Goal: Task Accomplishment & Management: Complete application form

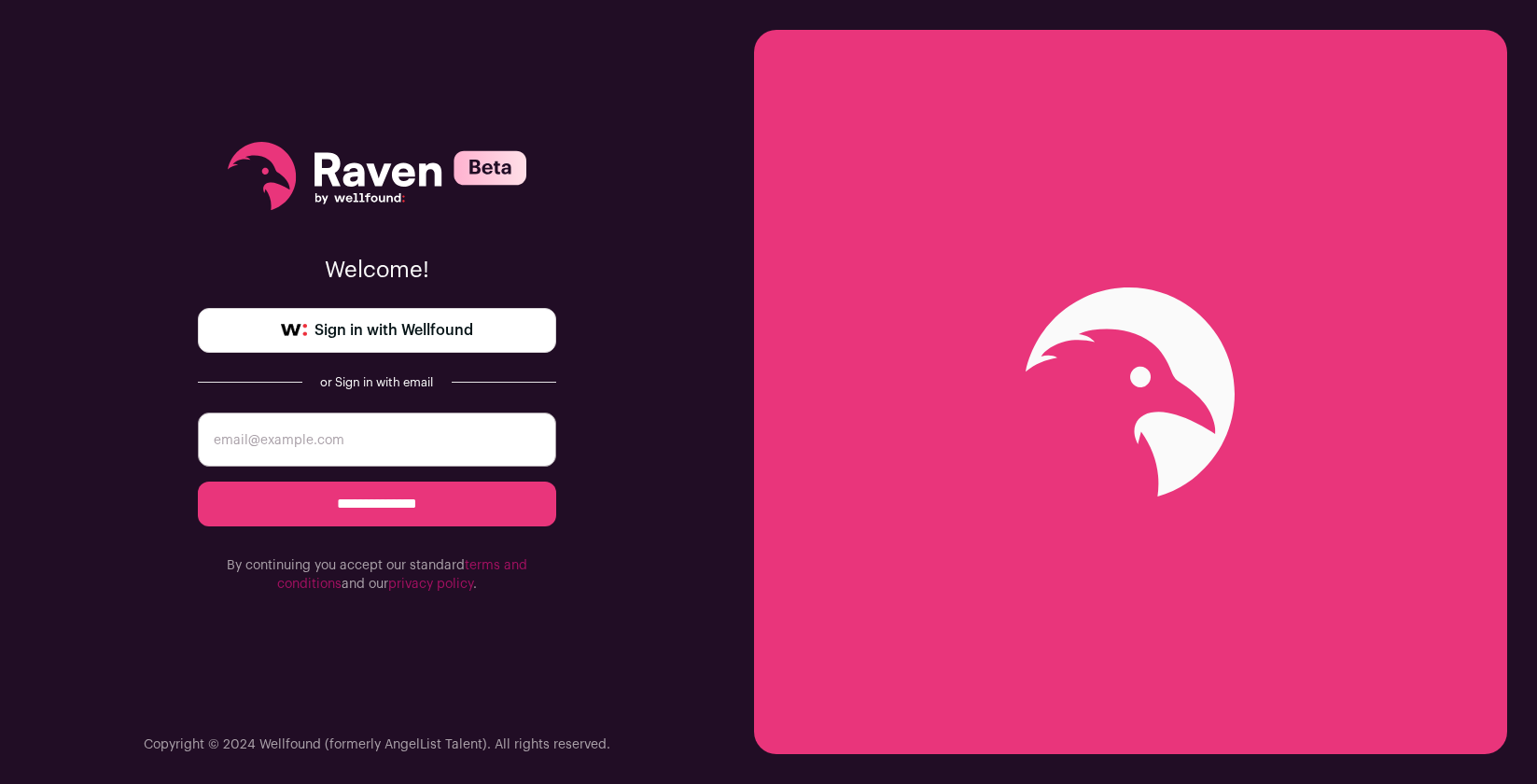
click at [431, 344] on link "Sign in with Wellfound" at bounding box center [377, 330] width 359 height 44
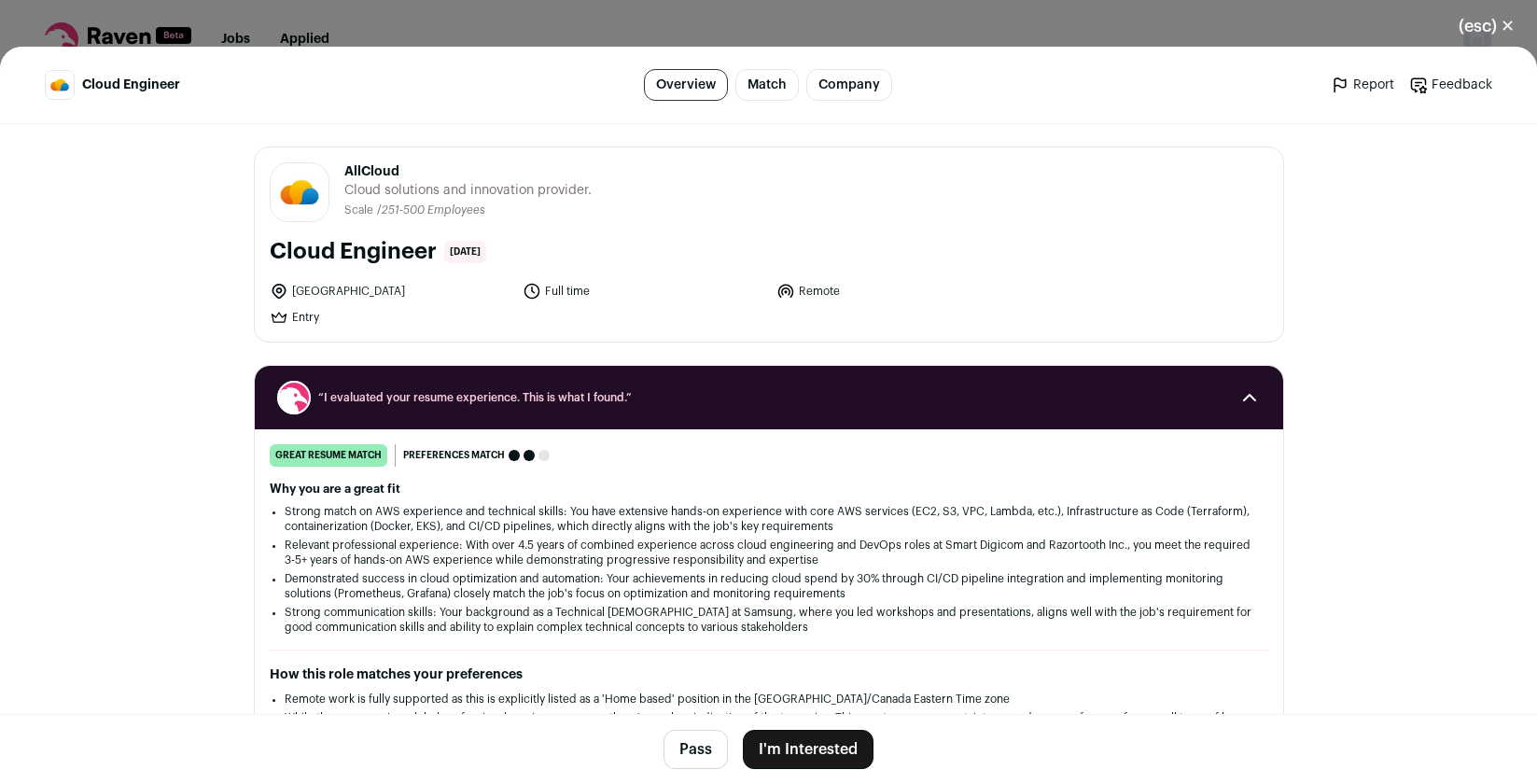
click at [808, 743] on button "I'm Interested" at bounding box center [808, 750] width 131 height 39
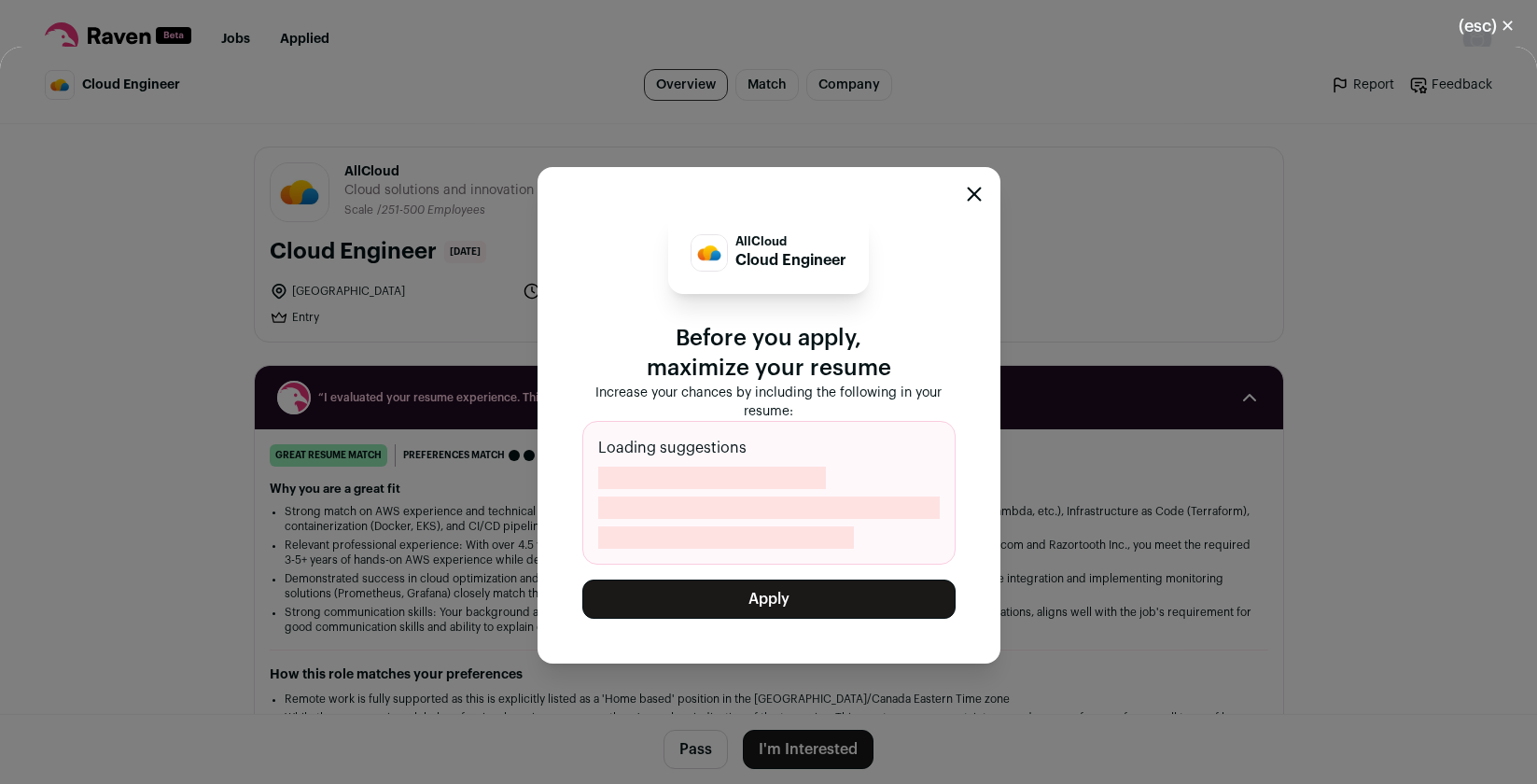
click at [781, 610] on button "Apply" at bounding box center [768, 599] width 373 height 39
